Goal: Task Accomplishment & Management: Manage account settings

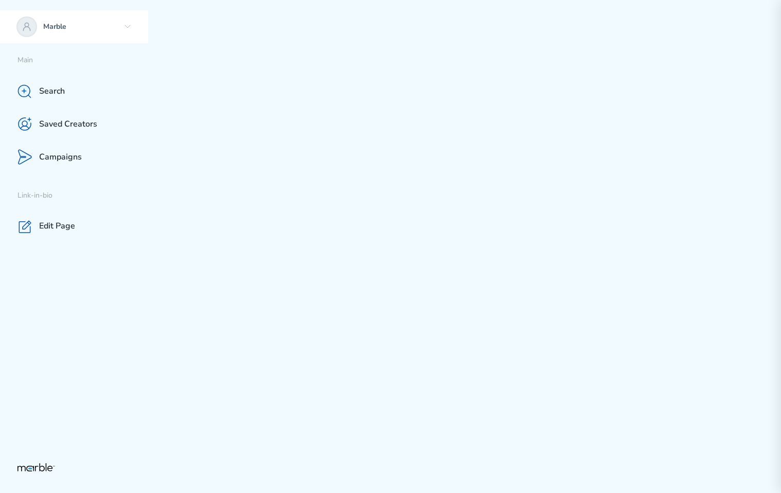
click at [126, 29] on icon at bounding box center [127, 27] width 8 height 8
click at [96, 26] on p "Marble" at bounding box center [81, 27] width 76 height 10
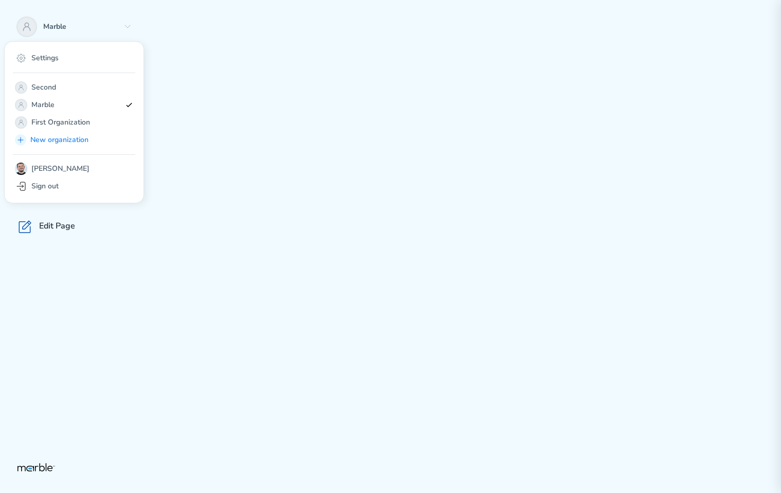
click at [219, 115] on div at bounding box center [464, 246] width 633 height 493
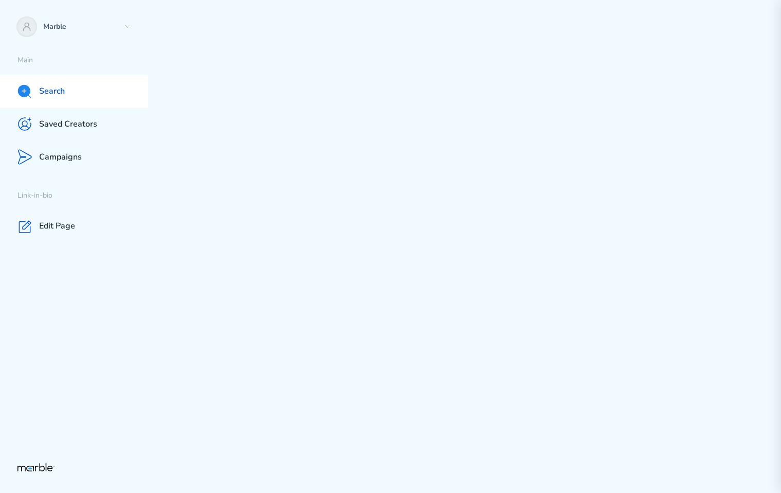
click at [79, 91] on div "Search" at bounding box center [74, 91] width 148 height 33
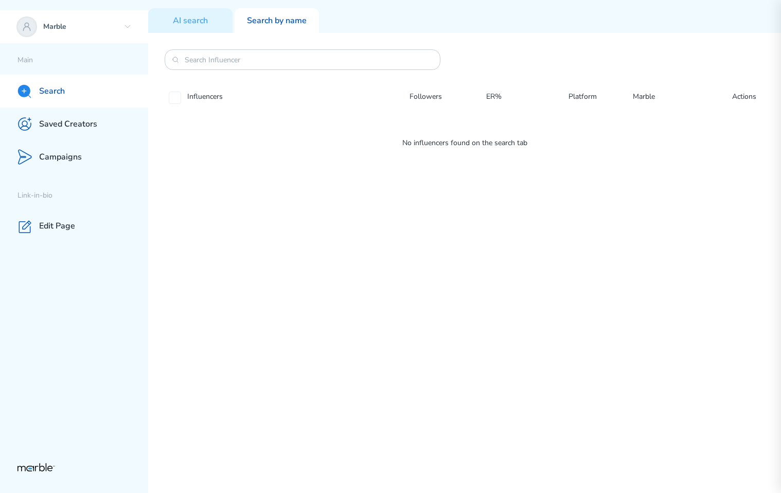
click at [74, 26] on p "Marble" at bounding box center [81, 27] width 76 height 10
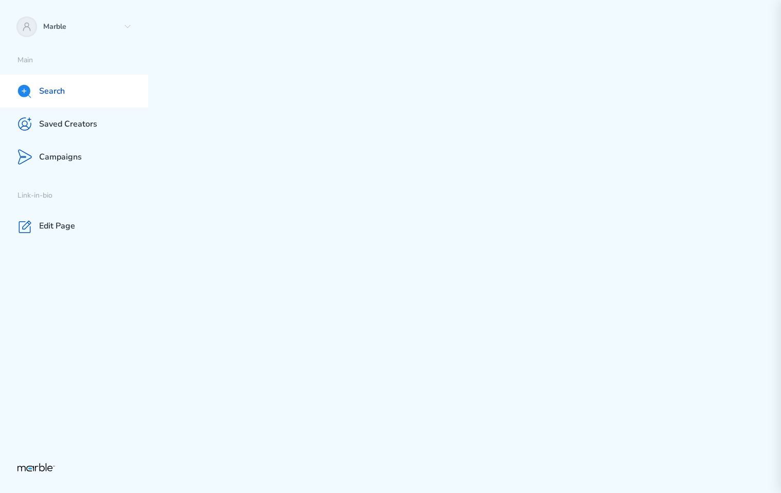
click at [59, 97] on div "Search" at bounding box center [74, 91] width 148 height 33
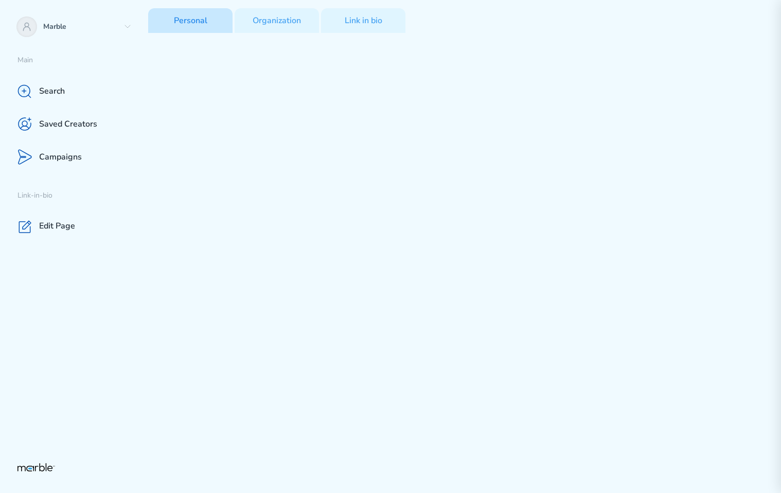
click at [189, 22] on p "Personal" at bounding box center [190, 20] width 33 height 11
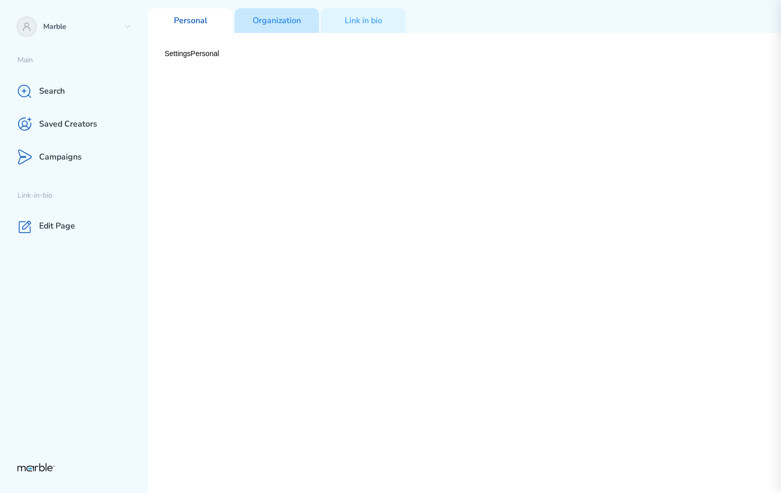
click at [286, 24] on p "Organization" at bounding box center [277, 20] width 48 height 11
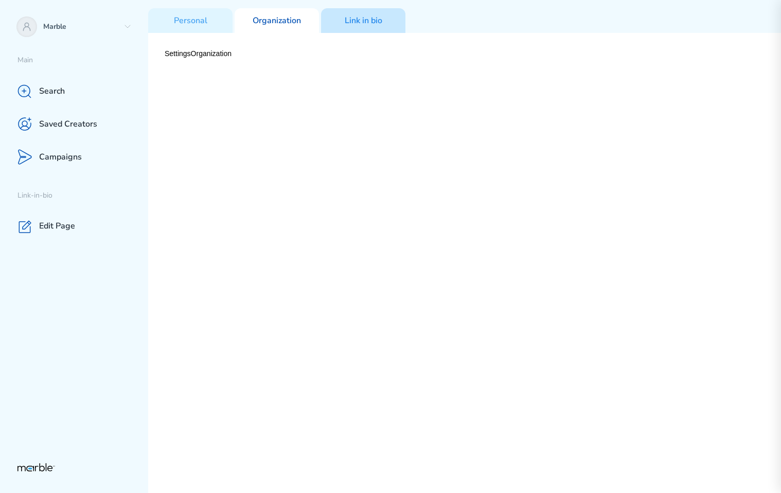
click at [358, 23] on p "Link in bio" at bounding box center [364, 20] width 38 height 11
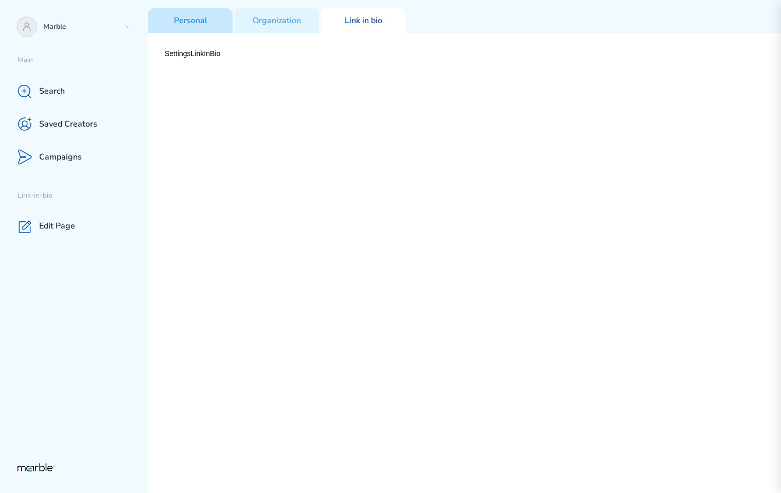
click at [186, 22] on p "Personal" at bounding box center [190, 20] width 33 height 11
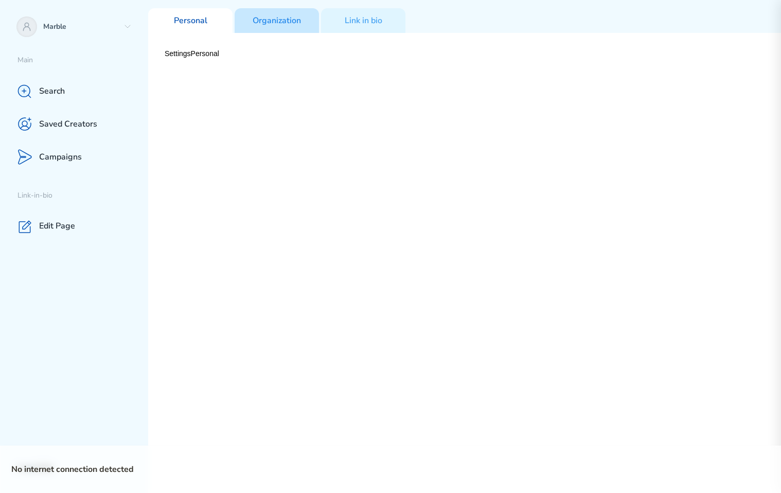
click at [289, 21] on p "Organization" at bounding box center [277, 20] width 48 height 11
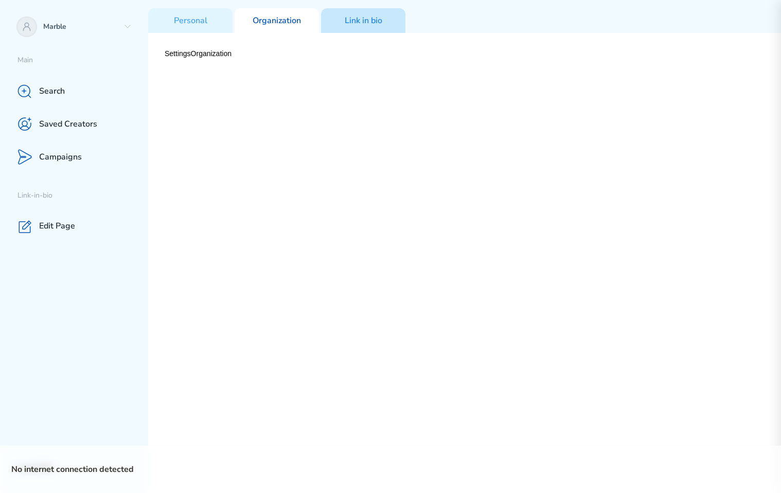
click at [364, 18] on p "Link in bio" at bounding box center [364, 20] width 38 height 11
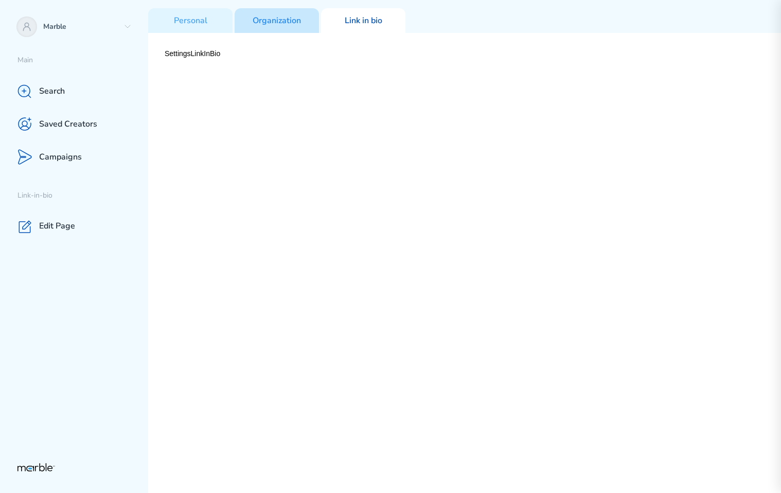
click at [262, 19] on p "Organization" at bounding box center [277, 20] width 48 height 11
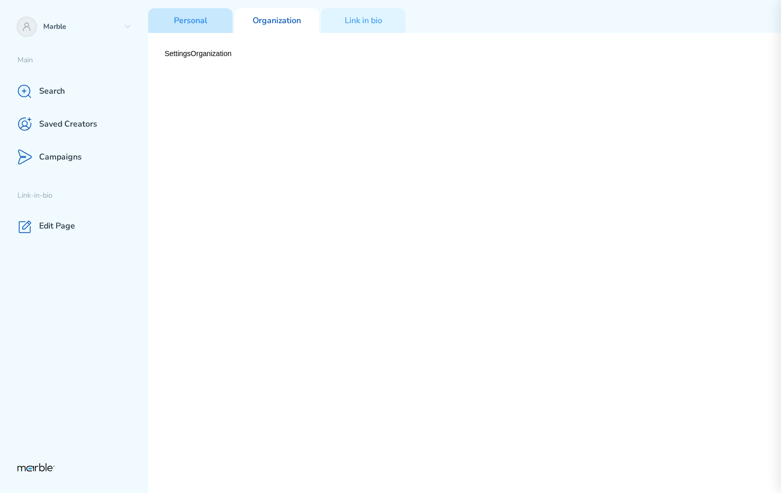
click at [186, 20] on p "Personal" at bounding box center [190, 20] width 33 height 11
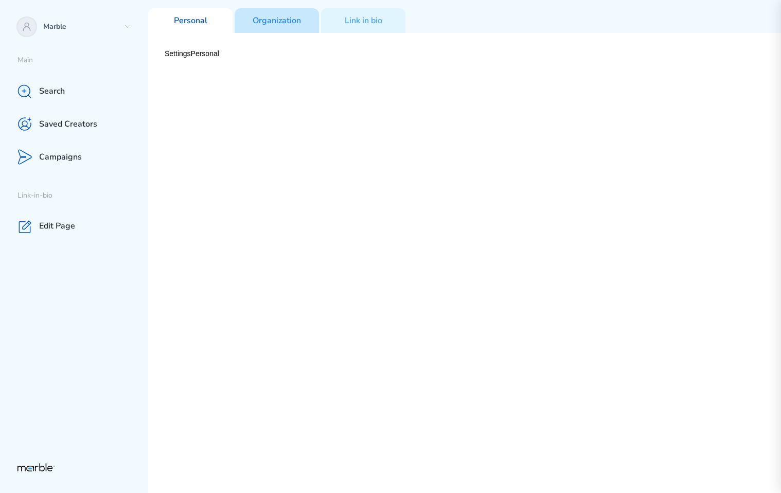
click at [262, 19] on p "Organization" at bounding box center [277, 20] width 48 height 11
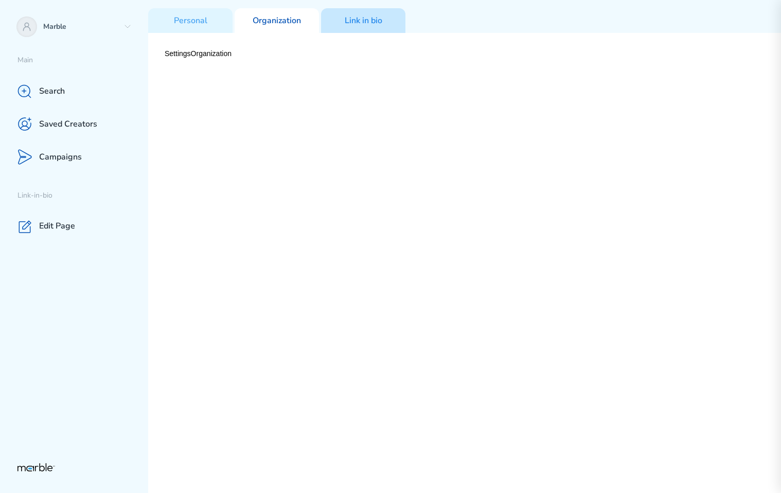
click at [333, 19] on div "Link in bio" at bounding box center [363, 20] width 84 height 25
click at [304, 22] on div "Organization" at bounding box center [277, 20] width 84 height 25
